Goal: Information Seeking & Learning: Compare options

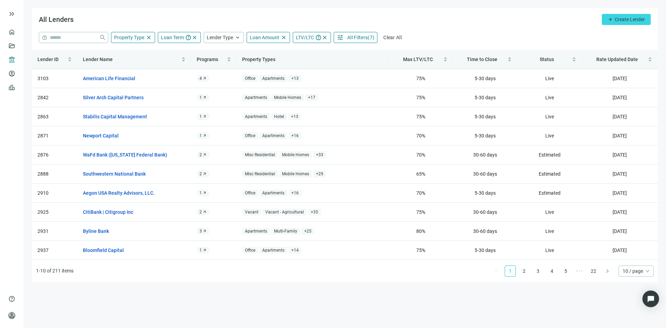
click at [356, 35] on span "All Filters" at bounding box center [357, 38] width 20 height 6
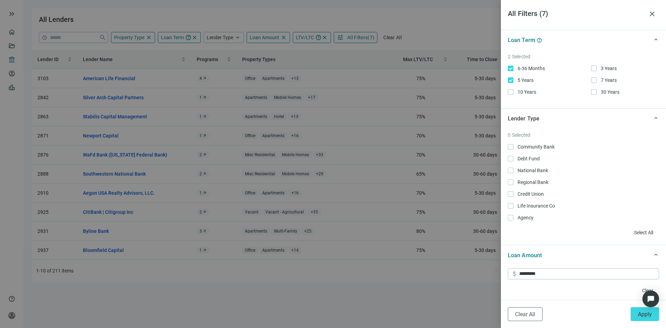
scroll to position [139, 0]
click at [648, 317] on span "Apply" at bounding box center [645, 314] width 14 height 7
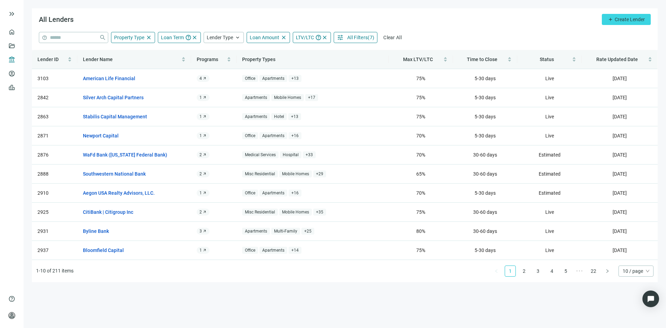
click at [352, 35] on span "All Filters" at bounding box center [357, 38] width 20 height 6
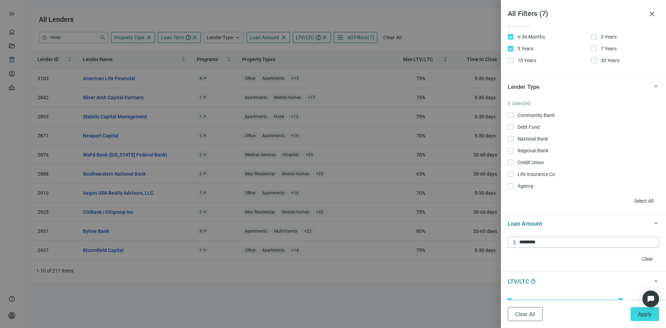
scroll to position [173, 0]
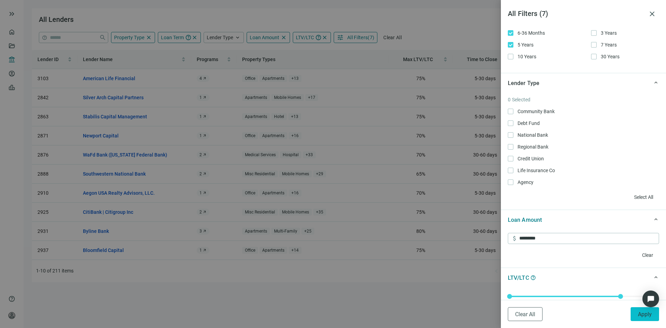
click at [647, 313] on span "Apply" at bounding box center [645, 314] width 14 height 7
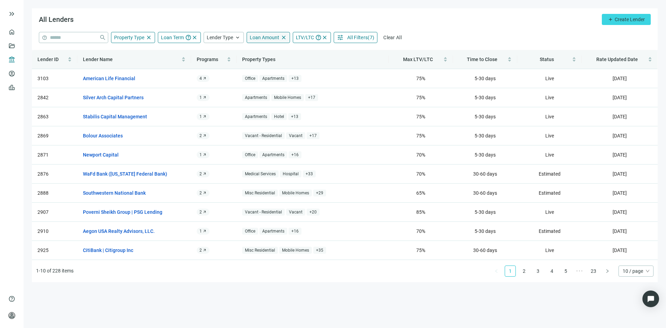
click at [258, 37] on span "Loan Amount" at bounding box center [264, 38] width 29 height 6
click at [405, 299] on main "All Lenders add Create Lender help close Property Type close Loan Term help clo…" at bounding box center [345, 164] width 642 height 328
click at [524, 270] on link "2" at bounding box center [524, 271] width 10 height 10
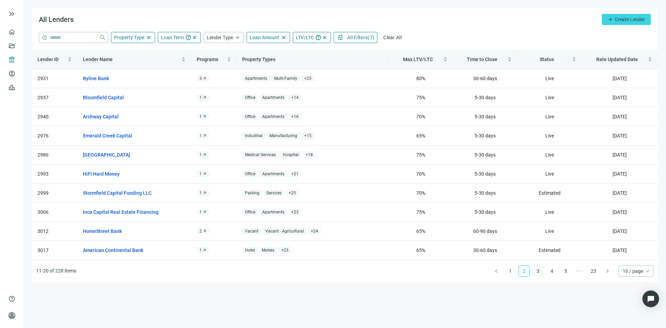
click at [539, 273] on link "3" at bounding box center [538, 271] width 10 height 10
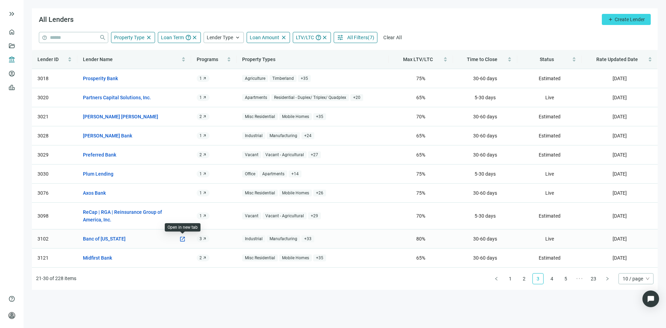
click at [184, 239] on span "open_in_new" at bounding box center [182, 239] width 6 height 6
click at [551, 280] on link "4" at bounding box center [552, 278] width 10 height 10
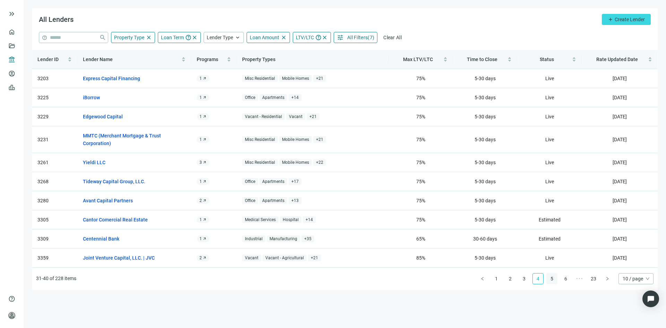
click at [554, 280] on link "5" at bounding box center [552, 278] width 10 height 10
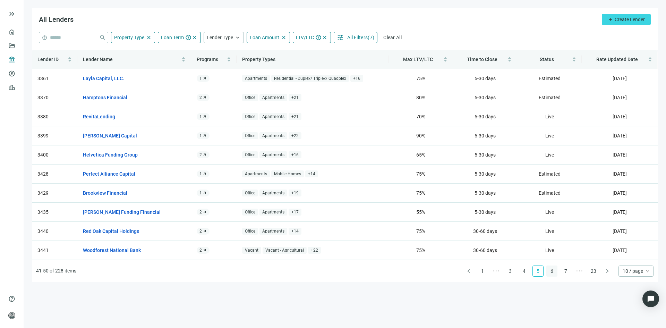
click at [551, 271] on link "6" at bounding box center [552, 271] width 10 height 10
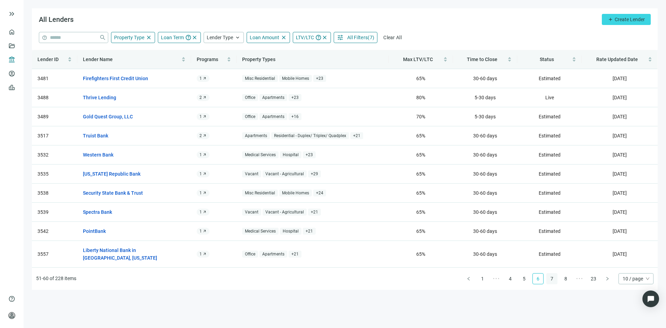
click at [550, 273] on link "7" at bounding box center [552, 278] width 10 height 10
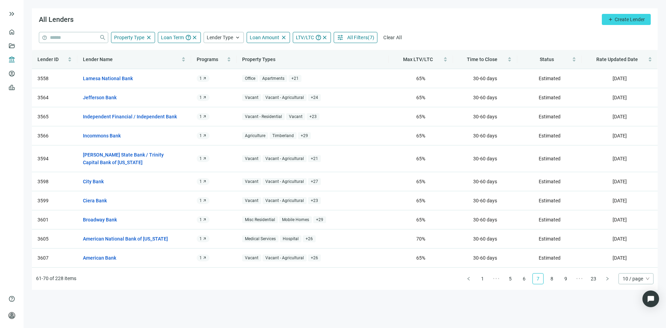
click at [358, 37] on span "All Filters" at bounding box center [357, 38] width 20 height 6
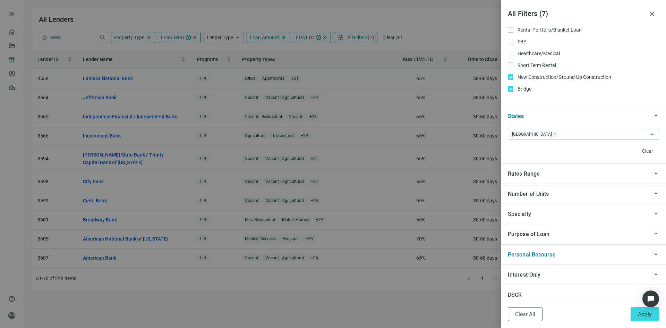
scroll to position [590, 0]
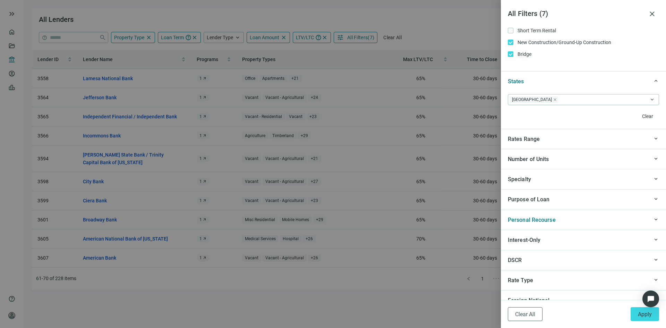
click at [596, 216] on div "Personal Recourse" at bounding box center [578, 219] width 141 height 9
click at [596, 217] on div "Personal Recourse" at bounding box center [578, 219] width 141 height 9
click at [151, 133] on div at bounding box center [333, 164] width 666 height 328
click at [649, 314] on span "Apply" at bounding box center [645, 314] width 14 height 7
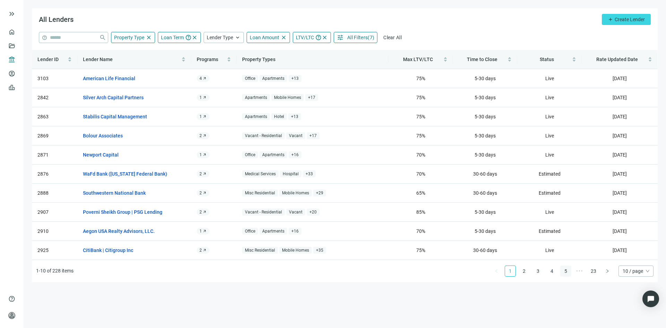
click at [561, 273] on link "5" at bounding box center [566, 271] width 10 height 10
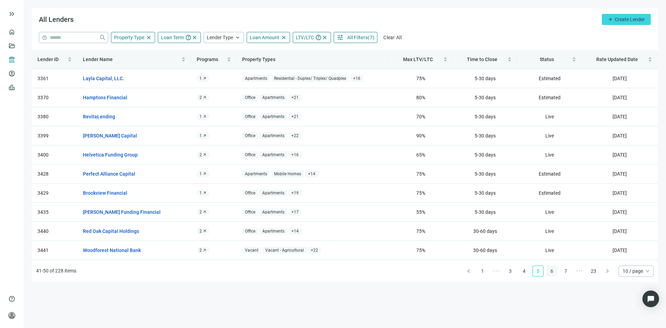
click at [555, 273] on link "6" at bounding box center [552, 271] width 10 height 10
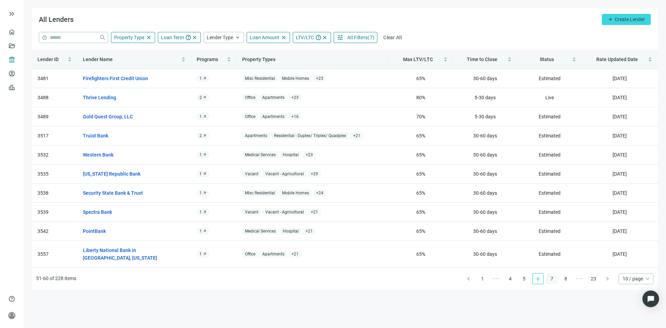
click at [555, 273] on link "7" at bounding box center [552, 278] width 10 height 10
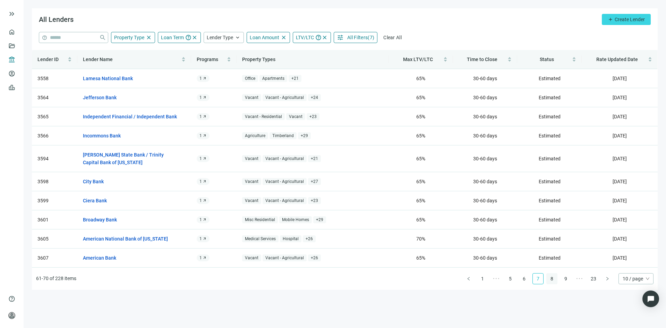
click at [554, 277] on link "8" at bounding box center [552, 278] width 10 height 10
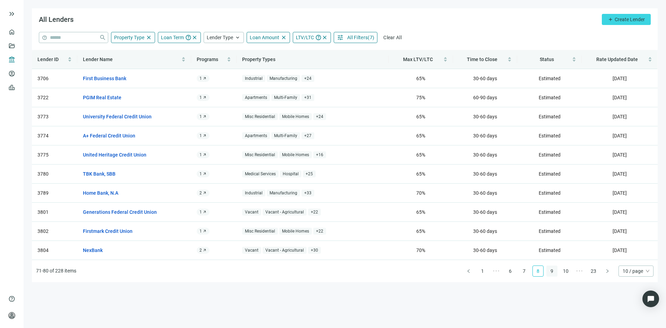
click at [555, 270] on link "9" at bounding box center [552, 271] width 10 height 10
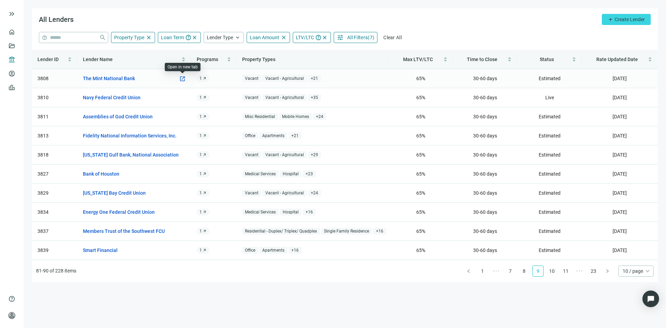
click at [181, 76] on span "open_in_new" at bounding box center [182, 79] width 6 height 6
click at [549, 271] on link "10" at bounding box center [552, 271] width 10 height 10
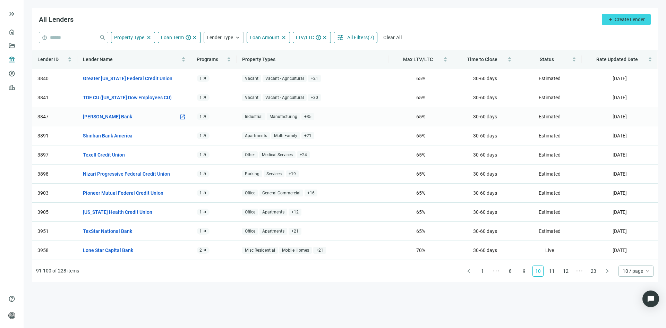
click at [181, 117] on span "open_in_new" at bounding box center [182, 117] width 6 height 6
click at [554, 272] on link "11" at bounding box center [552, 271] width 10 height 10
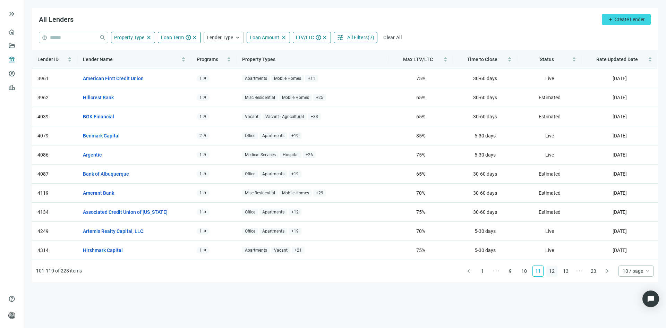
click at [553, 271] on link "12" at bounding box center [552, 271] width 10 height 10
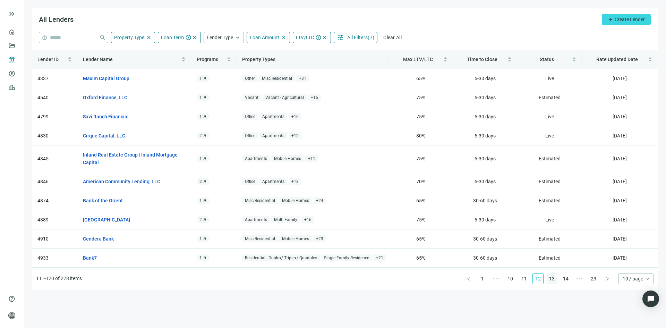
click at [551, 281] on link "13" at bounding box center [552, 278] width 10 height 10
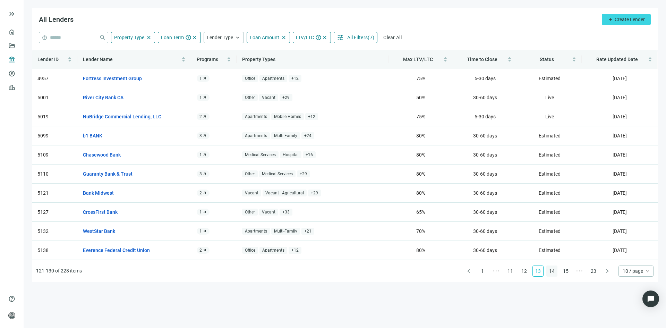
click at [553, 272] on link "14" at bounding box center [552, 271] width 10 height 10
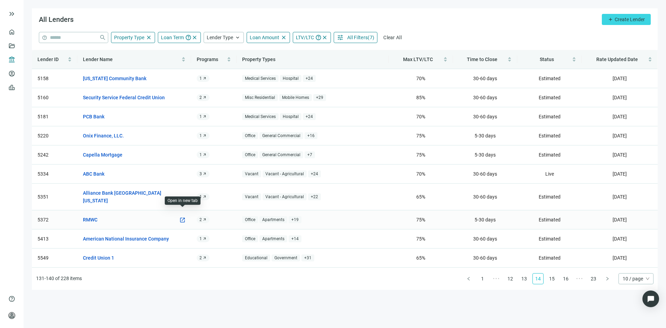
click at [183, 217] on span "open_in_new" at bounding box center [182, 220] width 6 height 6
click at [554, 273] on link "15" at bounding box center [552, 278] width 10 height 10
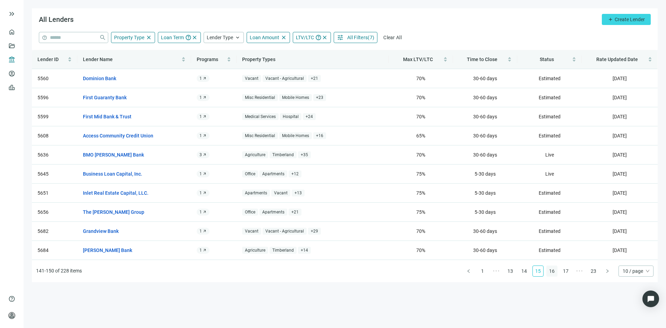
click at [553, 269] on link "16" at bounding box center [552, 271] width 10 height 10
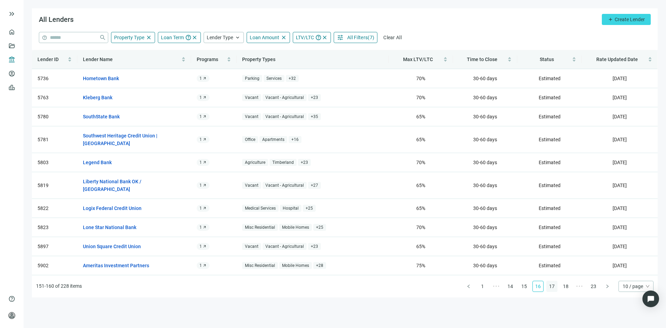
click at [553, 281] on link "17" at bounding box center [552, 286] width 10 height 10
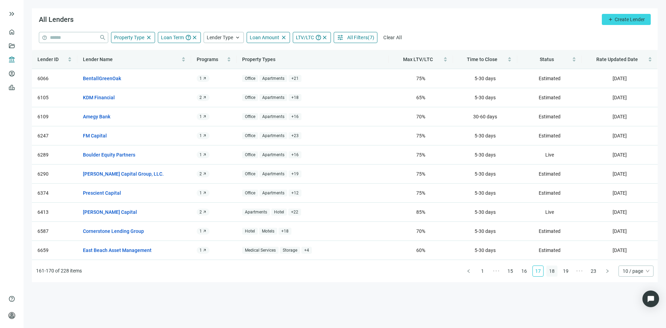
click at [549, 273] on link "18" at bounding box center [552, 271] width 10 height 10
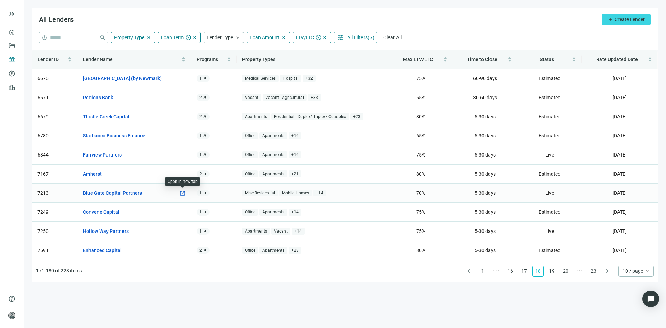
click at [181, 195] on span "open_in_new" at bounding box center [182, 193] width 6 height 6
click at [553, 272] on link "19" at bounding box center [552, 271] width 10 height 10
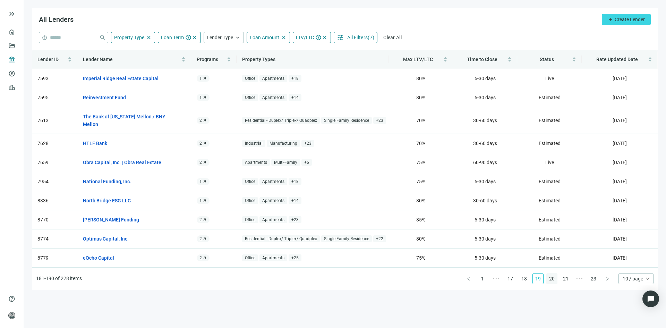
click at [552, 273] on link "20" at bounding box center [552, 278] width 10 height 10
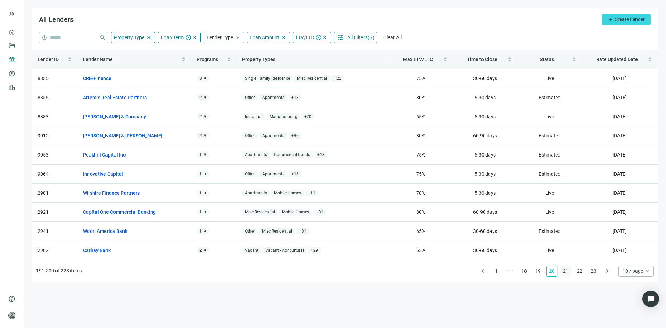
click at [565, 272] on link "21" at bounding box center [566, 271] width 10 height 10
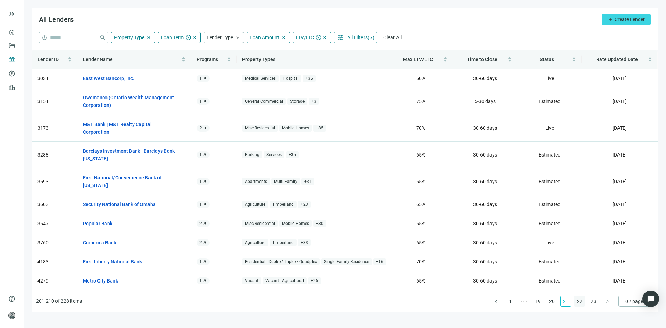
click at [581, 296] on link "22" at bounding box center [579, 301] width 10 height 10
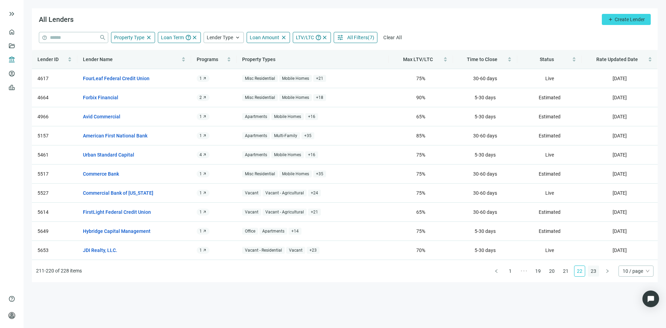
click at [594, 273] on link "23" at bounding box center [593, 271] width 10 height 10
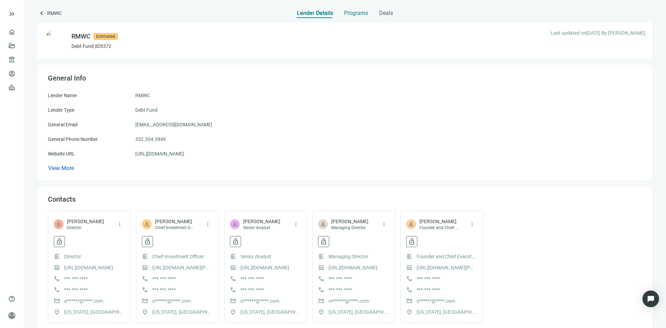
click at [359, 11] on span "Programs" at bounding box center [356, 13] width 24 height 7
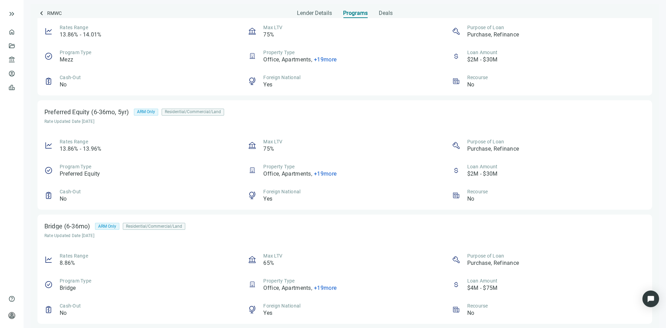
scroll to position [26, 0]
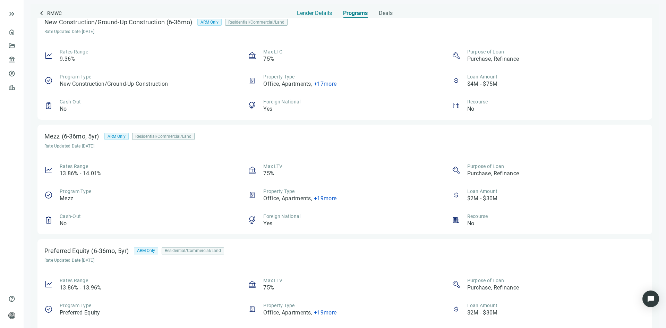
click at [312, 7] on div "Lender Details" at bounding box center [314, 11] width 35 height 14
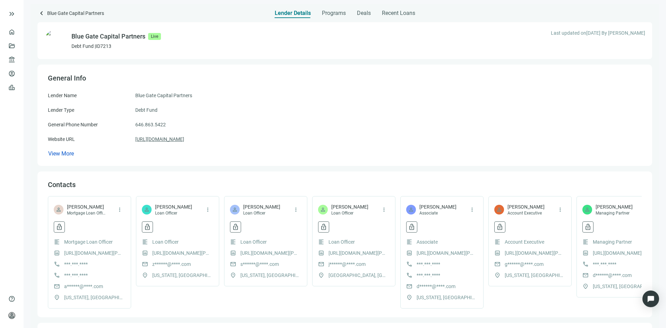
click at [173, 141] on link "https://bluegatecap.com/" at bounding box center [159, 139] width 49 height 8
click at [332, 16] on span "Programs" at bounding box center [334, 13] width 24 height 7
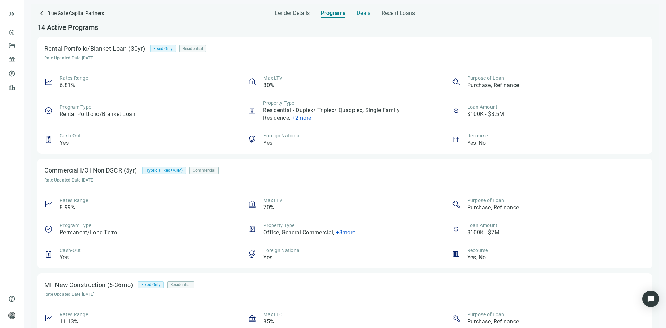
click at [366, 13] on span "Deals" at bounding box center [364, 13] width 14 height 7
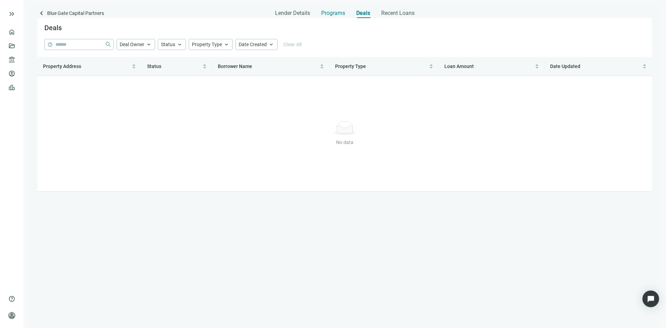
click at [336, 13] on span "Programs" at bounding box center [333, 13] width 24 height 7
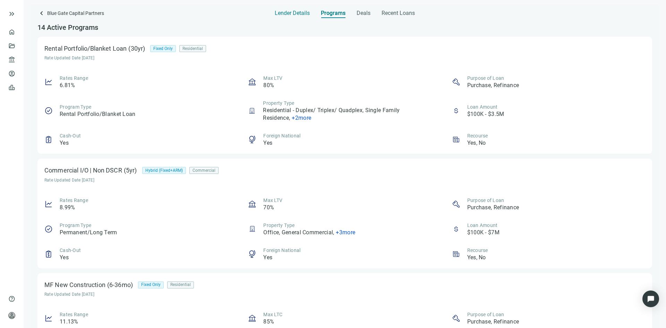
click at [289, 14] on span "Lender Details" at bounding box center [292, 13] width 35 height 7
